Goal: Obtain resource: Obtain resource

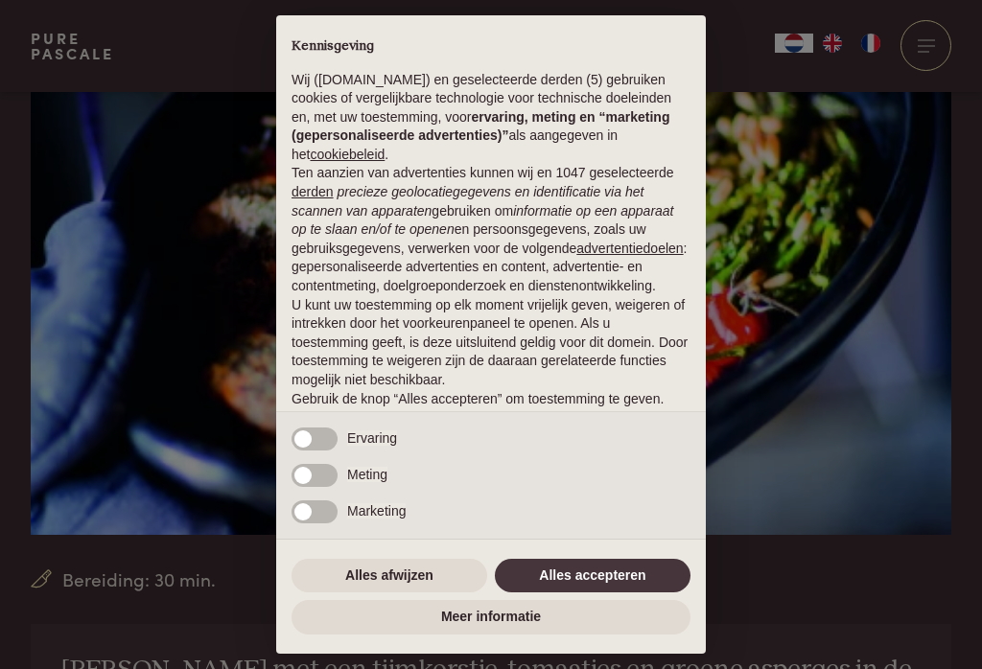
click at [567, 594] on button "Alles accepteren" at bounding box center [593, 576] width 196 height 35
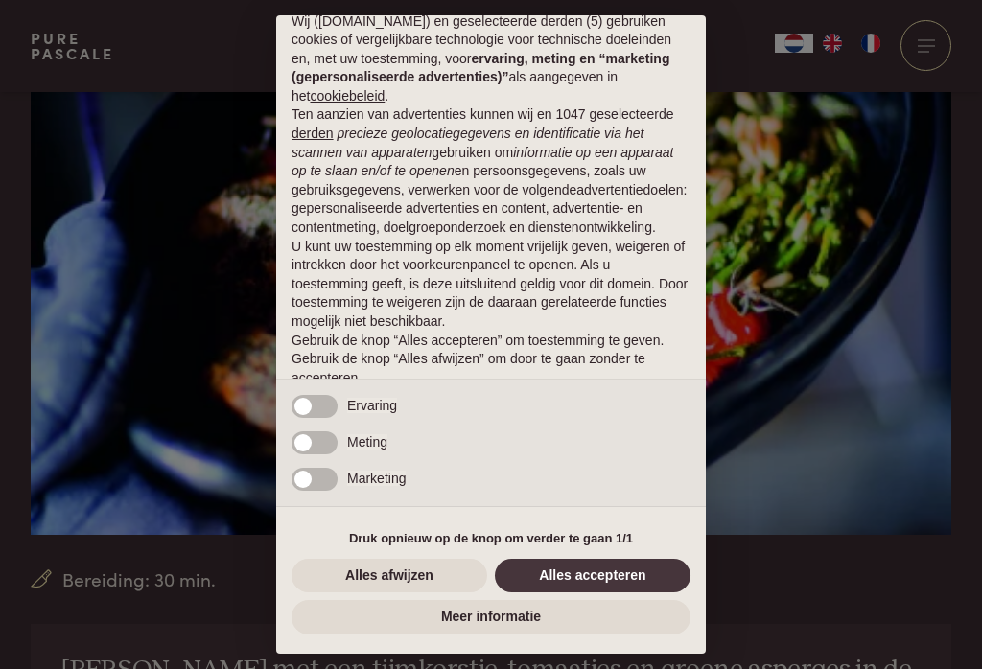
click at [584, 594] on button "Alles accepteren" at bounding box center [593, 576] width 196 height 35
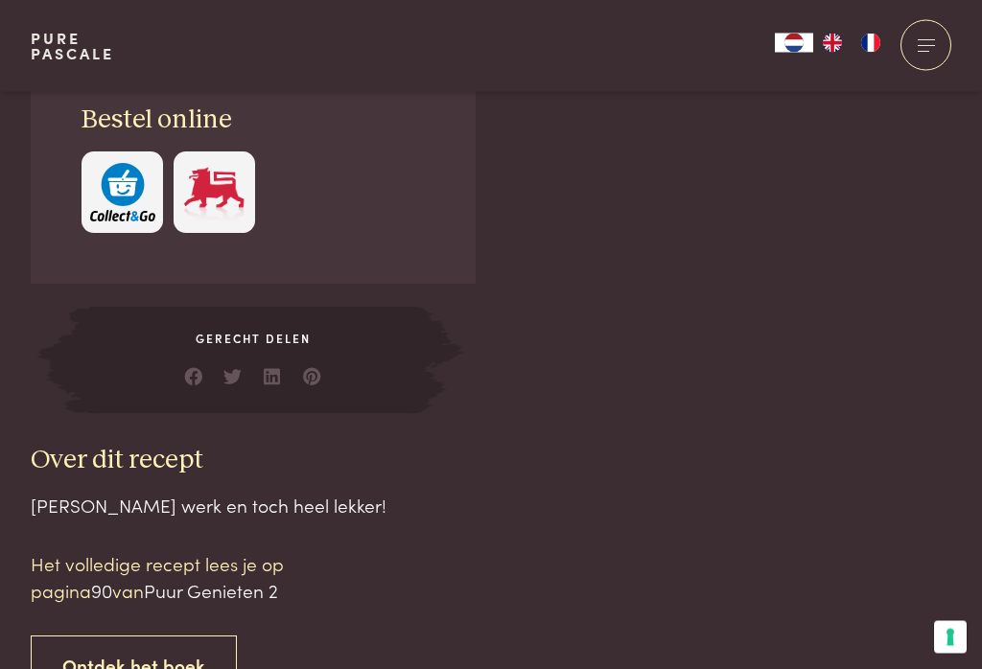
scroll to position [1530, 0]
click at [135, 445] on div "Over dit recept [PERSON_NAME] werk en toch heel lekker! Het volledige recept le…" at bounding box center [293, 570] width 524 height 252
click at [128, 636] on link "Ontdek het boek" at bounding box center [134, 666] width 206 height 60
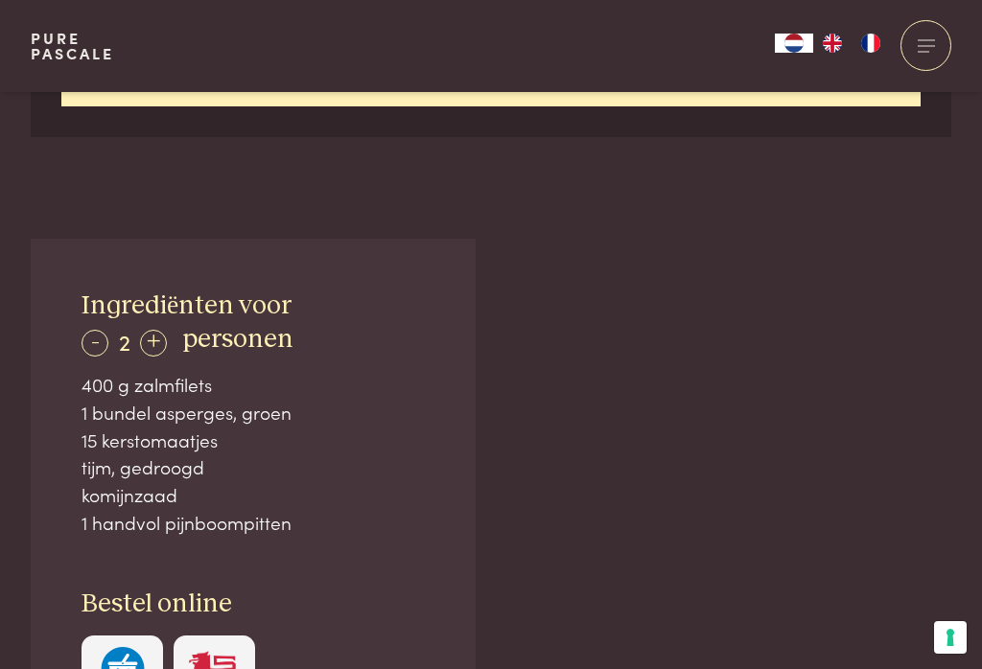
scroll to position [1040, 0]
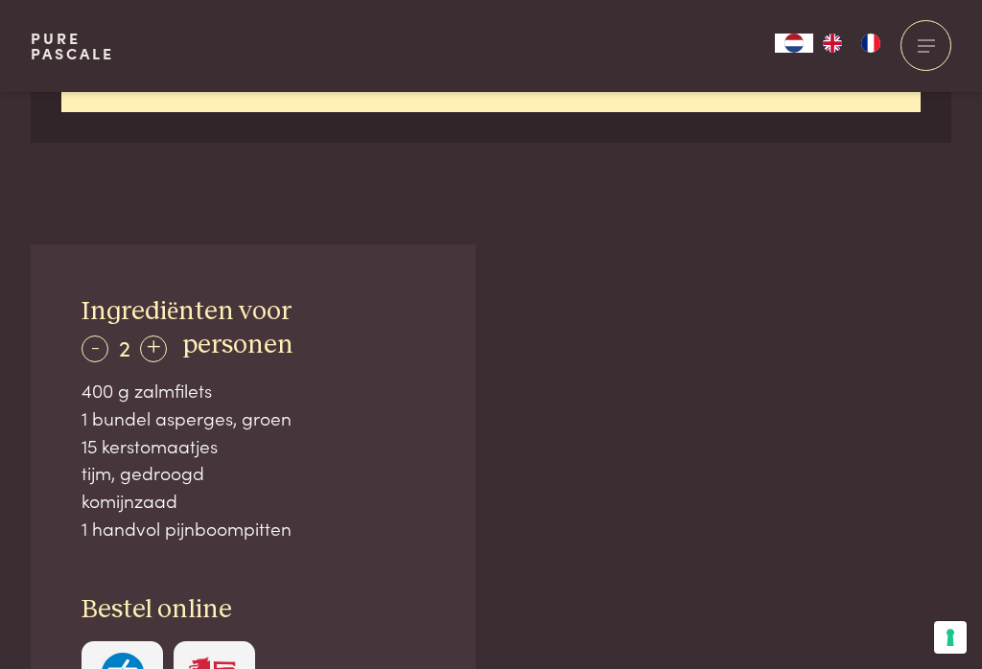
click at [226, 487] on div "komijnzaad" at bounding box center [253, 501] width 343 height 28
click at [164, 336] on div "+" at bounding box center [153, 349] width 27 height 27
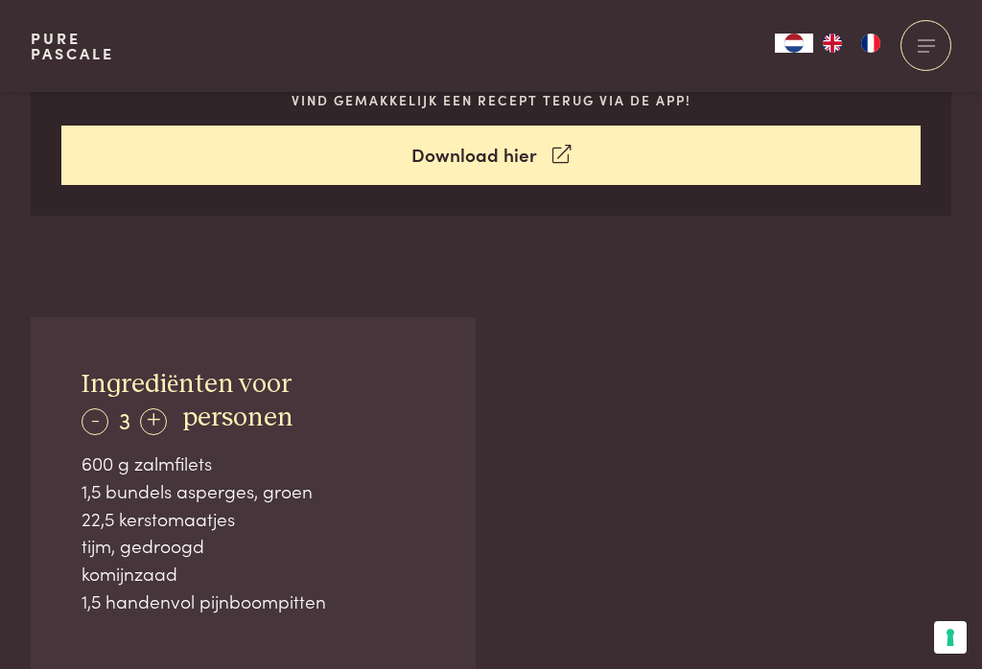
scroll to position [979, 0]
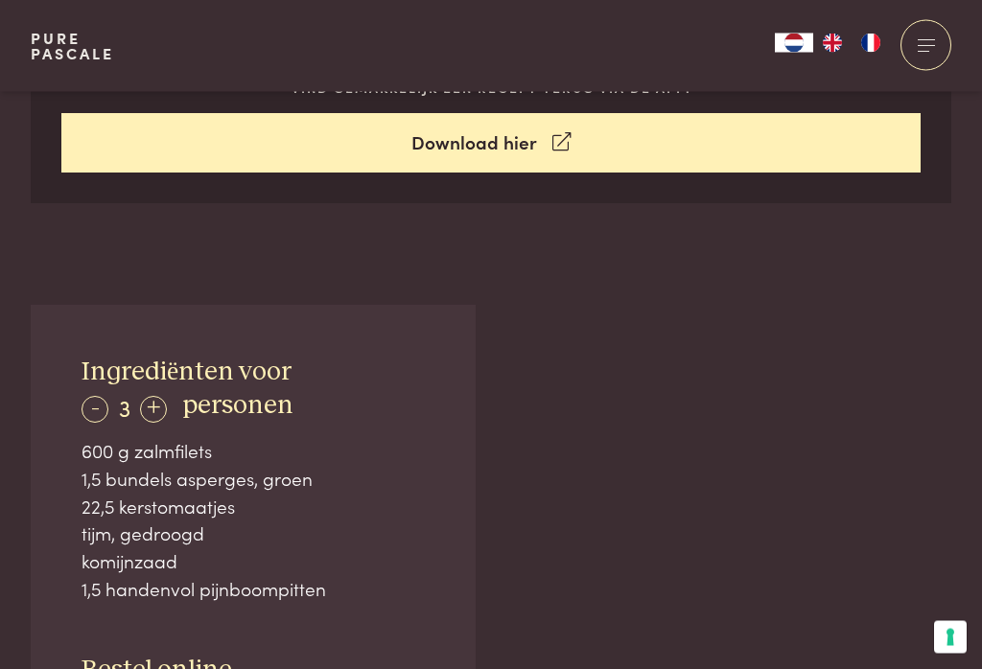
click at [160, 397] on div "+" at bounding box center [153, 410] width 27 height 27
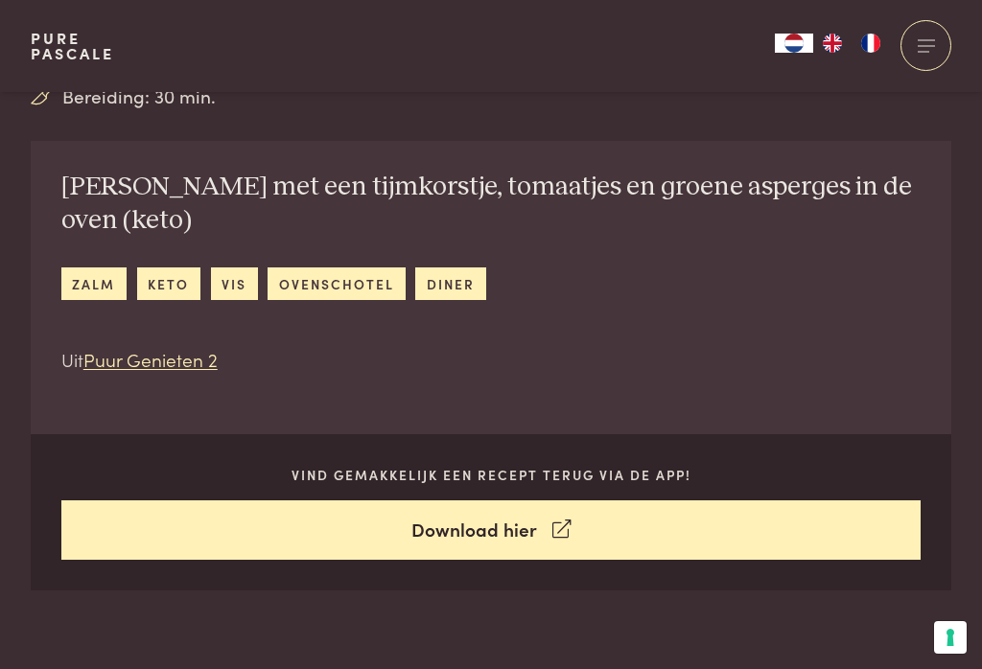
scroll to position [592, 0]
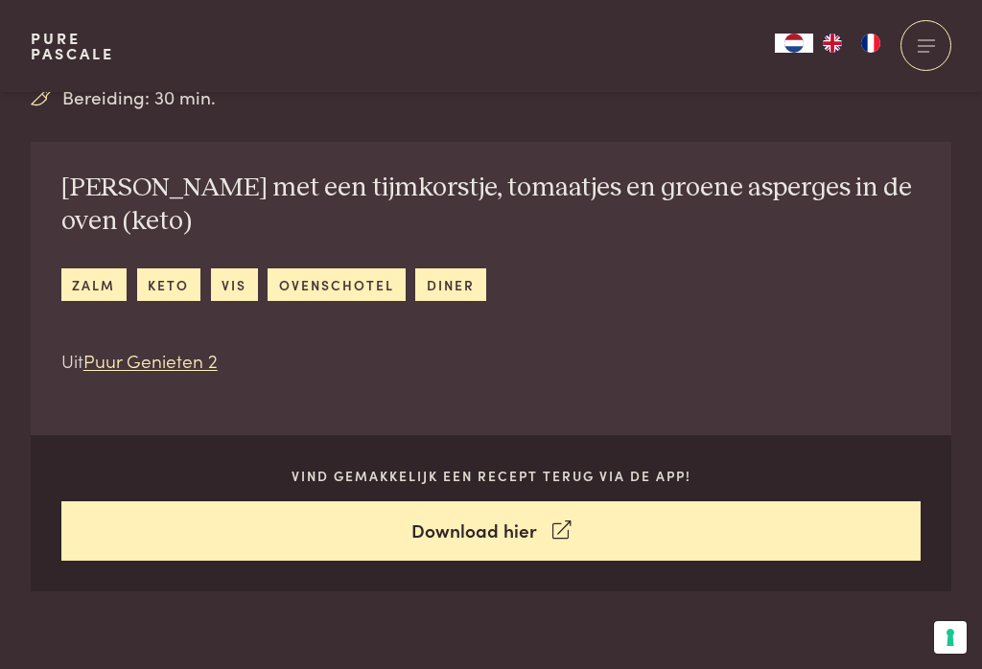
click at [490, 508] on link "Download hier" at bounding box center [491, 531] width 860 height 60
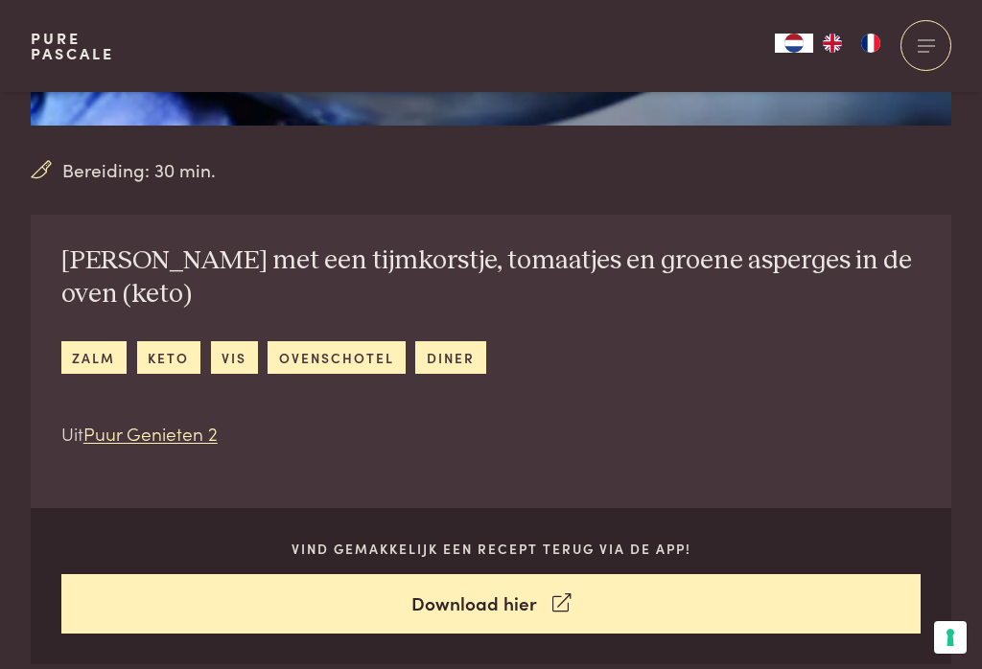
scroll to position [556, 0]
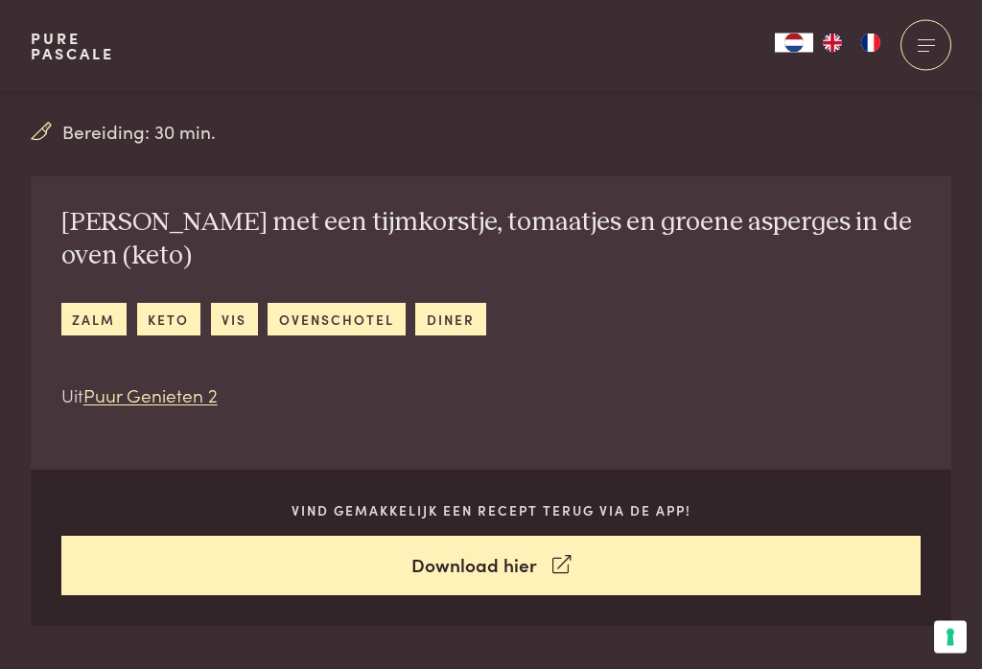
click at [62, 304] on link "zalm" at bounding box center [93, 320] width 65 height 32
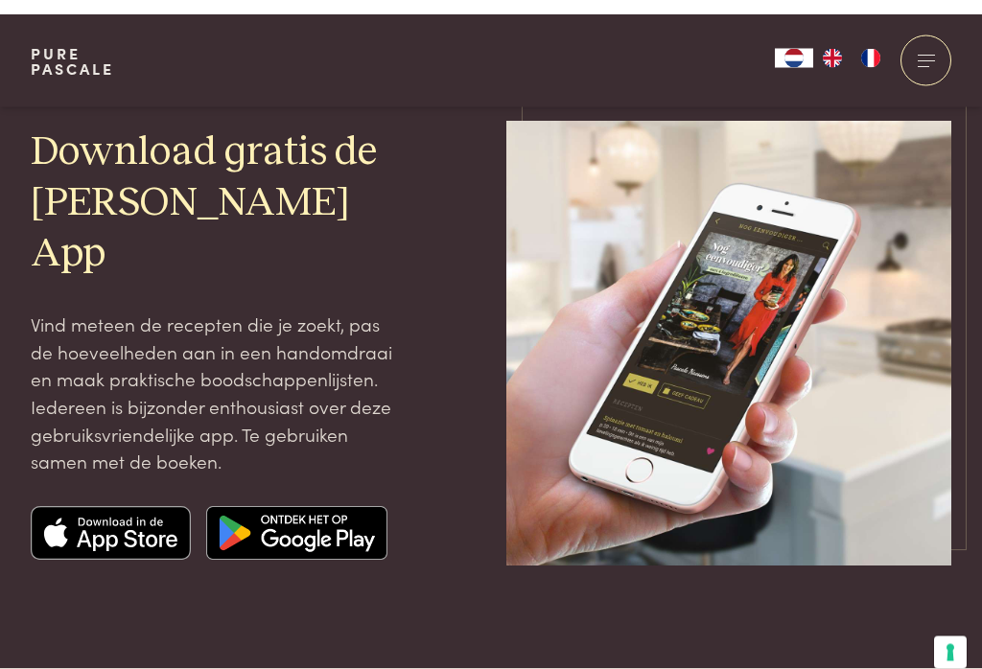
scroll to position [72, 0]
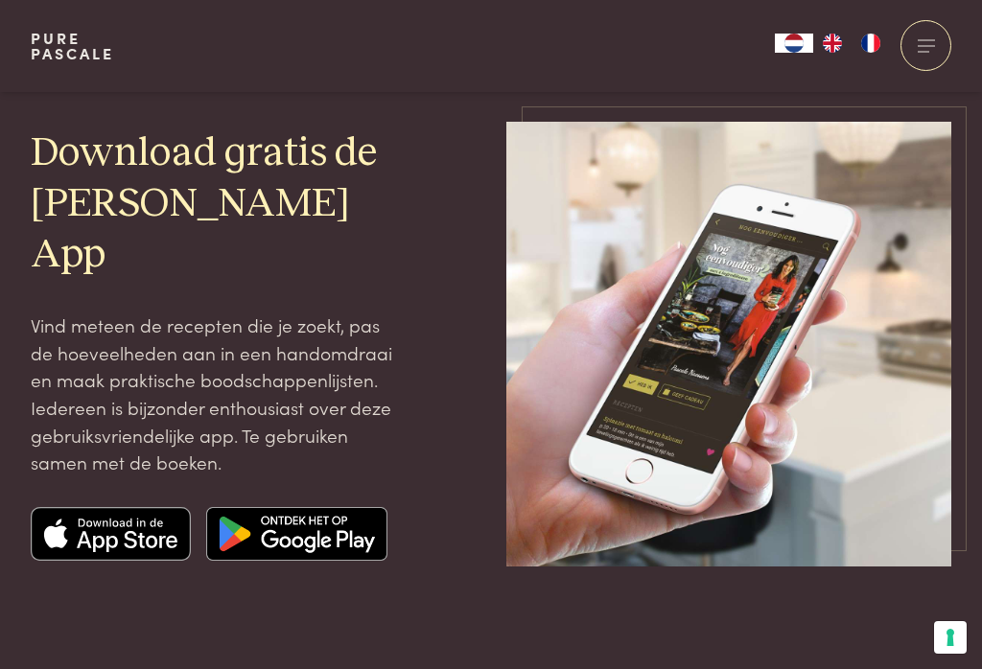
click at [124, 526] on img at bounding box center [111, 534] width 161 height 54
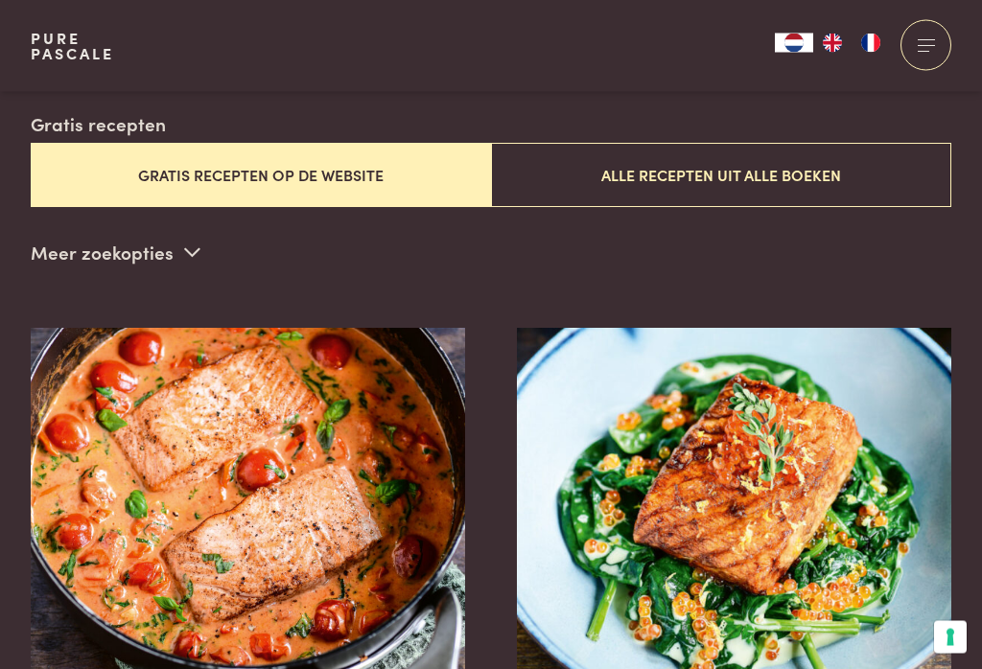
scroll to position [509, 0]
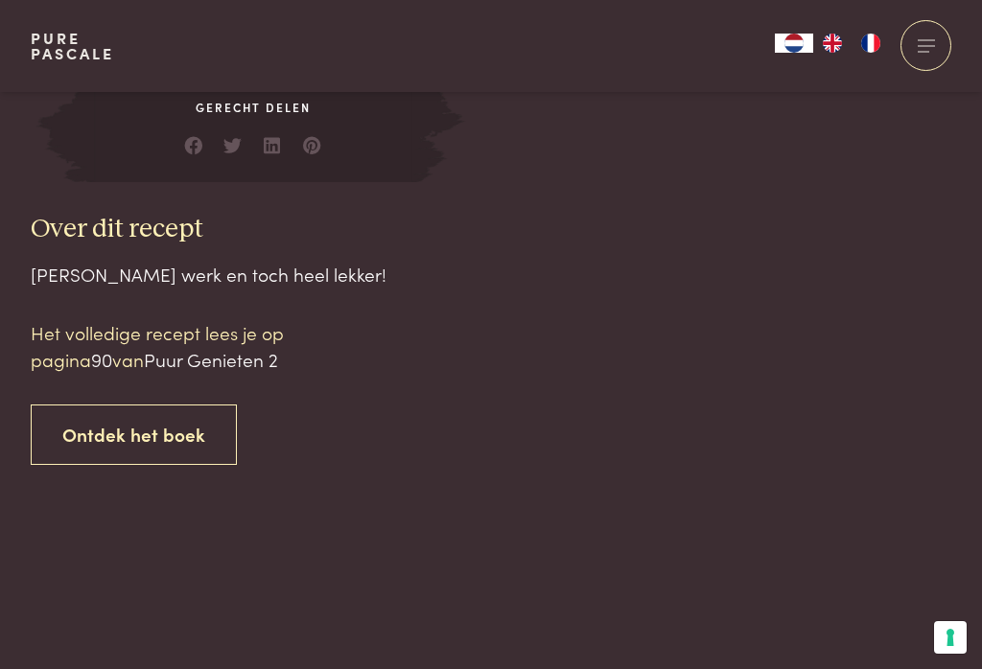
scroll to position [1760, 0]
click at [109, 407] on link "Ontdek het boek" at bounding box center [134, 436] width 206 height 60
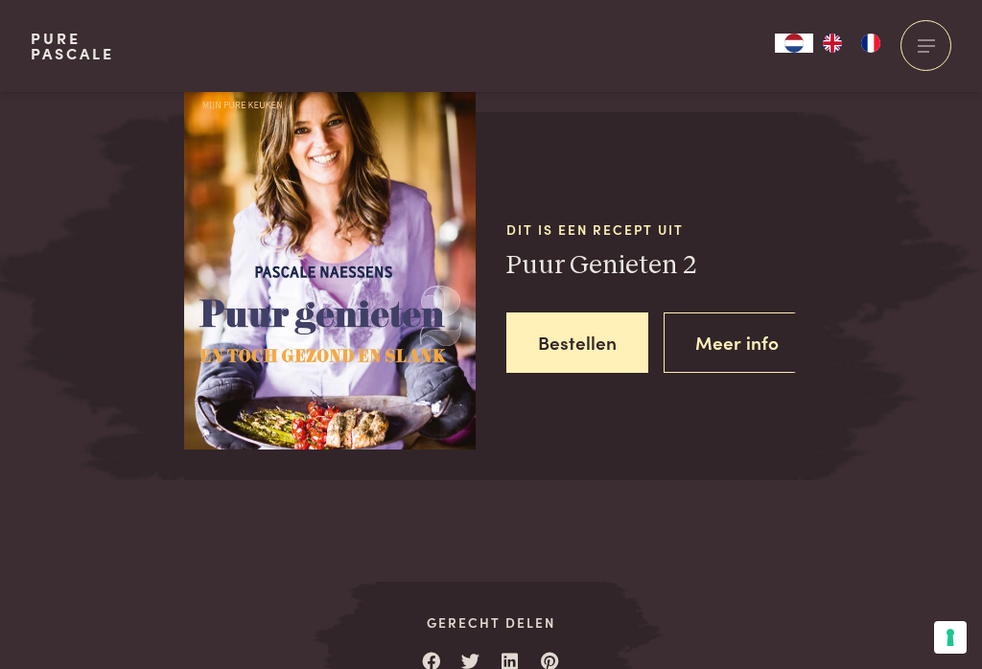
scroll to position [2389, 0]
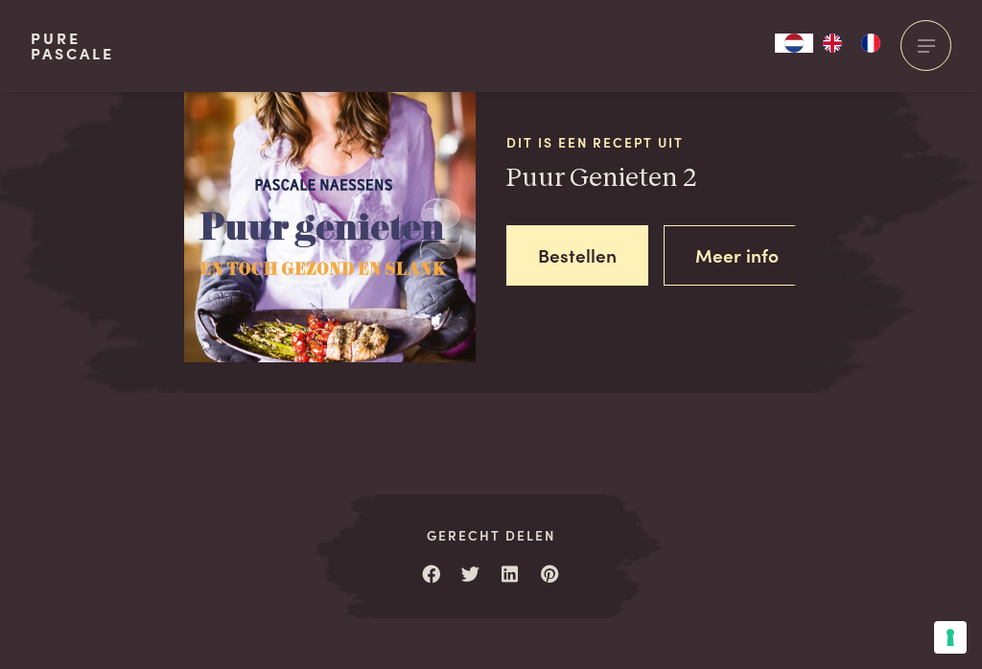
scroll to position [2447, 0]
